Goal: Find specific fact

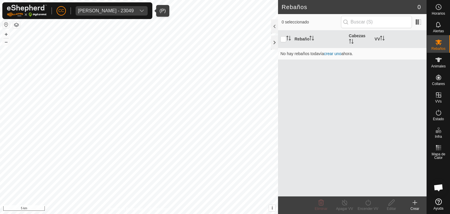
click at [99, 6] on span "[PERSON_NAME] - 23049" at bounding box center [106, 10] width 60 height 9
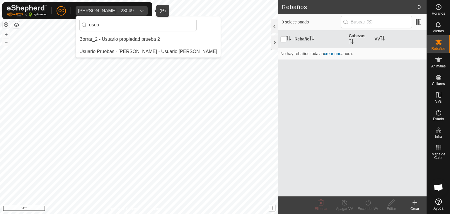
type input "usua"
click at [135, 49] on li "Usuario Pruebas - [PERSON_NAME] - Usuario [PERSON_NAME]" at bounding box center [148, 52] width 145 height 12
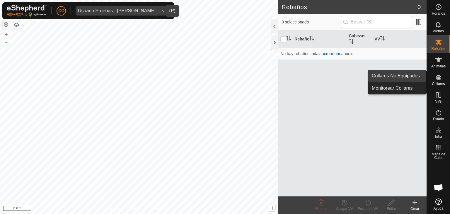
click at [405, 73] on link "Collares No Equipados" at bounding box center [398, 76] width 58 height 12
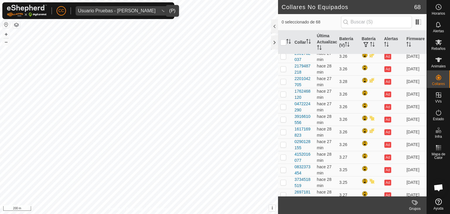
scroll to position [608, 0]
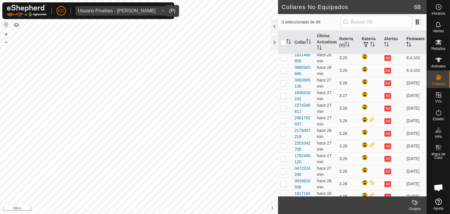
click at [409, 39] on th "Firmware" at bounding box center [415, 43] width 23 height 24
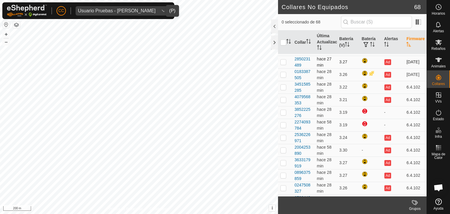
scroll to position [344, 0]
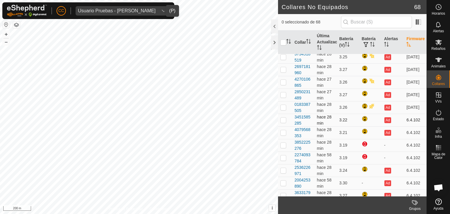
click at [407, 126] on td "6.4.102" at bounding box center [415, 120] width 23 height 13
copy td "6.4.102"
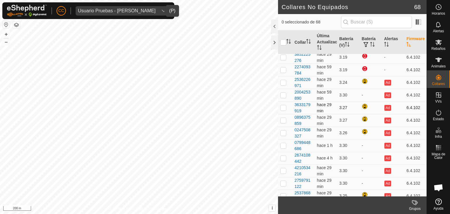
scroll to position [402, 0]
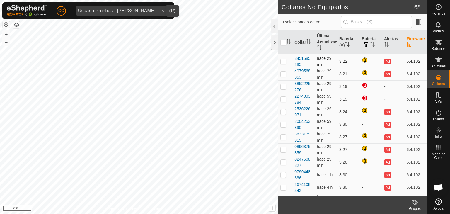
click at [406, 68] on td "6.4.102" at bounding box center [415, 61] width 23 height 13
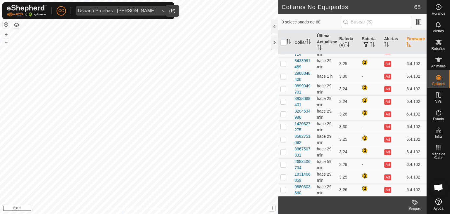
scroll to position [754, 0]
drag, startPoint x: 405, startPoint y: 104, endPoint x: 418, endPoint y: 196, distance: 92.7
copy tbody "[DATE] 4079568353 hace 29 min 3.21 Ad [DATE] 3852225276 hace 29 min [DATE] - [D…"
